Goal: Find specific page/section: Find specific page/section

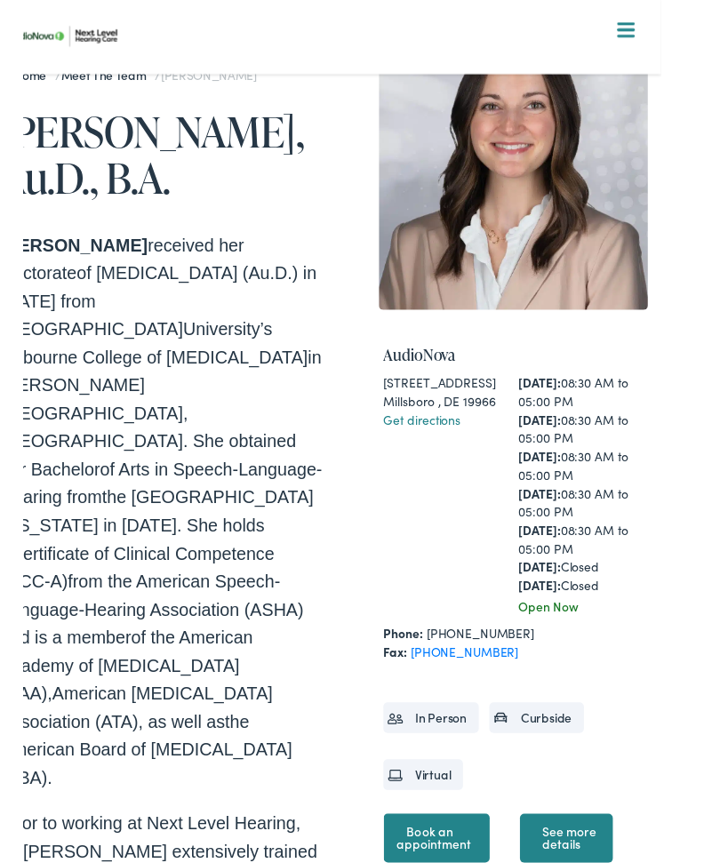
scroll to position [97, 0]
click at [454, 434] on link "Get directions" at bounding box center [441, 425] width 78 height 18
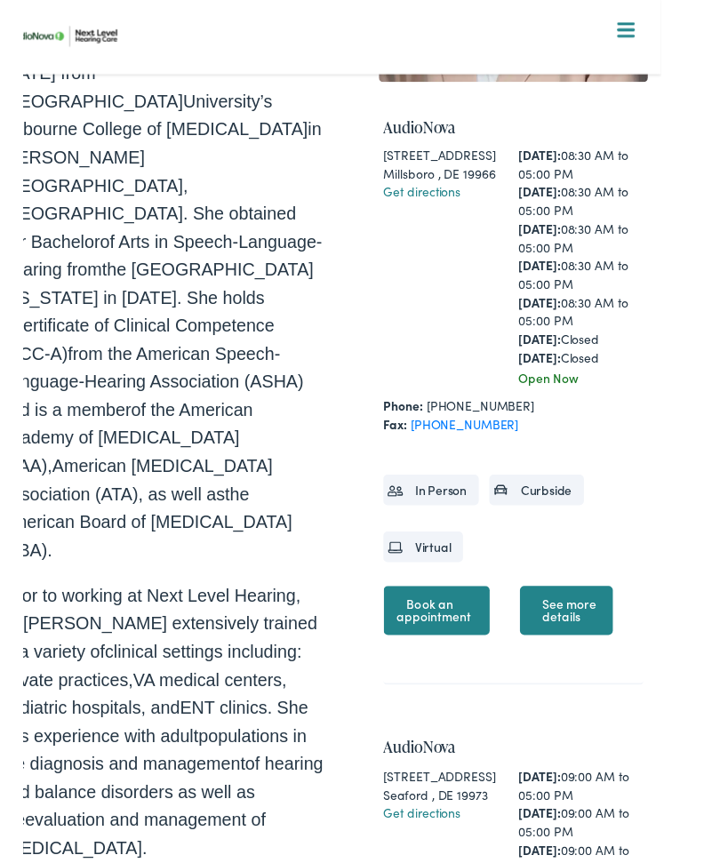
scroll to position [340, 0]
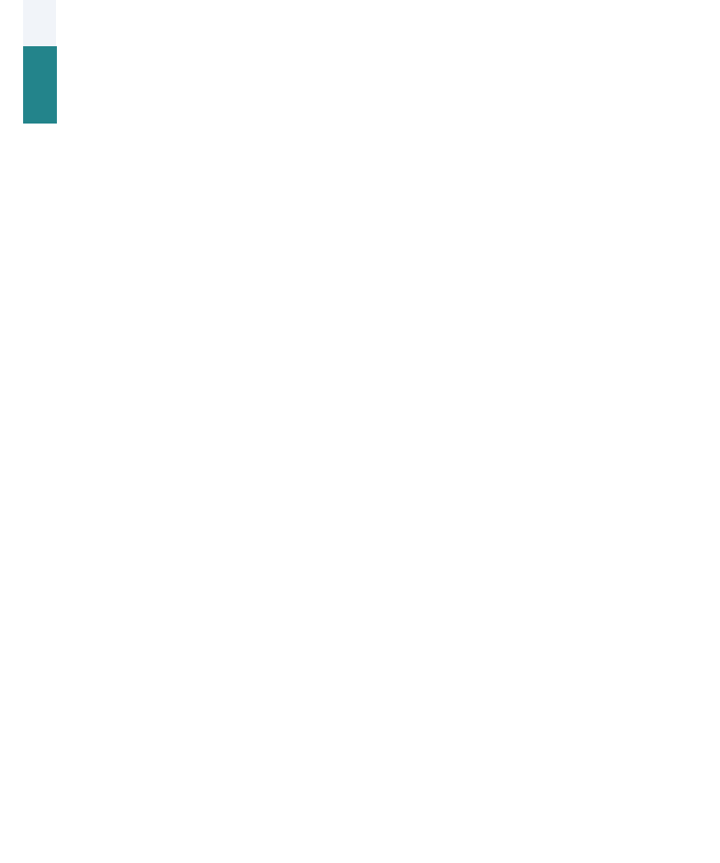
scroll to position [1249, 0]
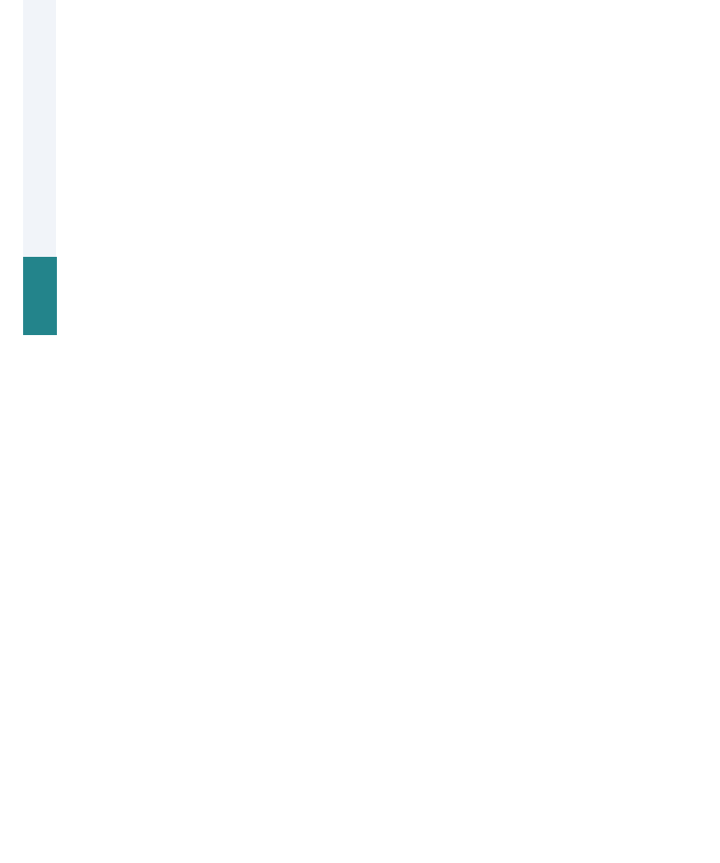
click at [307, 628] on link "Read More" at bounding box center [270, 639] width 81 height 22
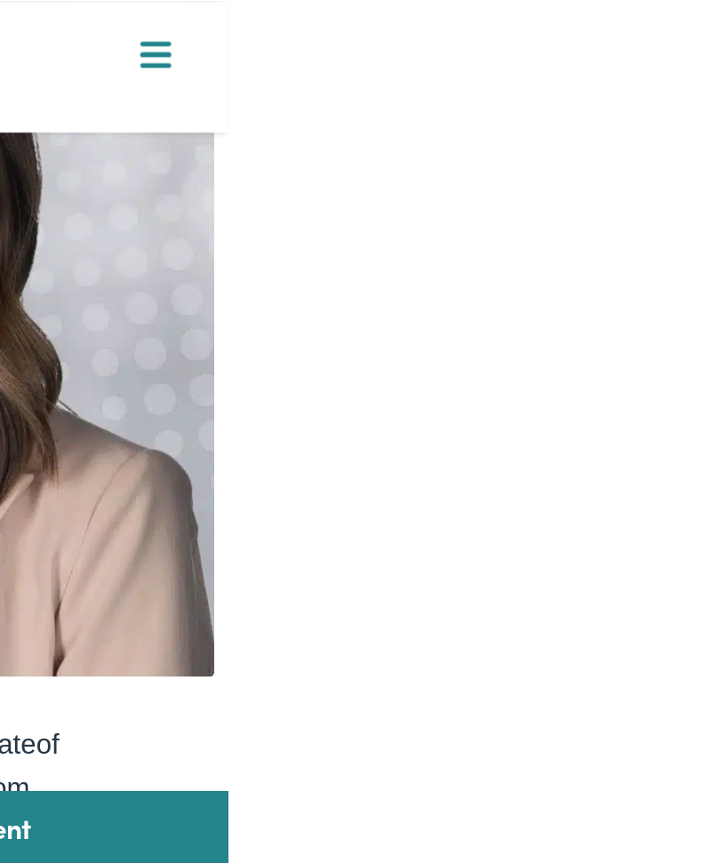
scroll to position [239, 0]
